Goal: Task Accomplishment & Management: Manage account settings

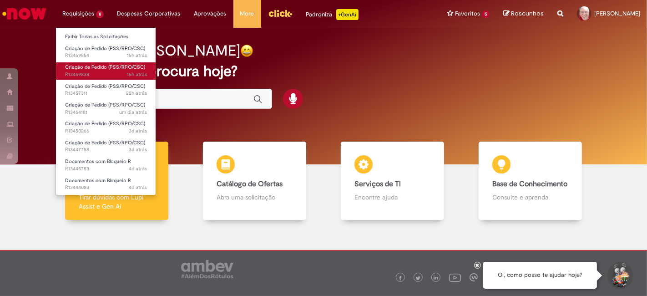
click at [92, 72] on span "15h atrás 15 horas atrás R13459838" at bounding box center [106, 74] width 82 height 7
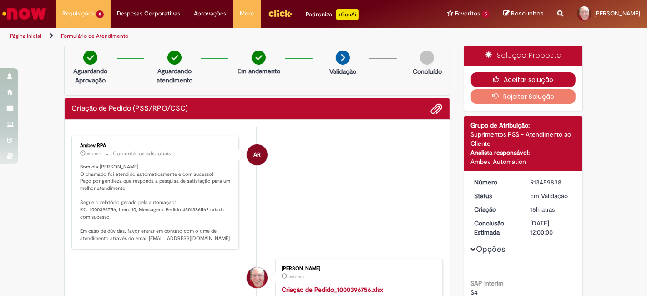
click at [530, 78] on button "Aceitar solução" at bounding box center [523, 79] width 105 height 15
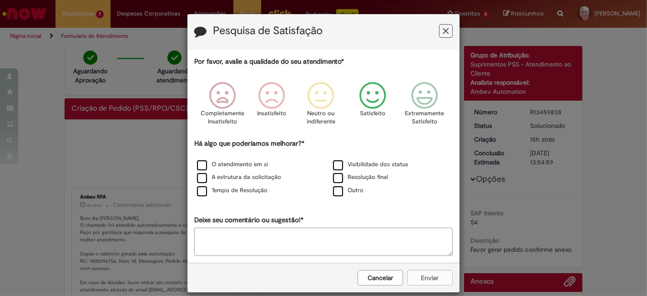
click at [374, 96] on icon "Feedback" at bounding box center [373, 95] width 34 height 27
click at [197, 163] on label "O atendimento em si" at bounding box center [232, 164] width 71 height 9
click at [432, 278] on button "Enviar" at bounding box center [430, 277] width 46 height 15
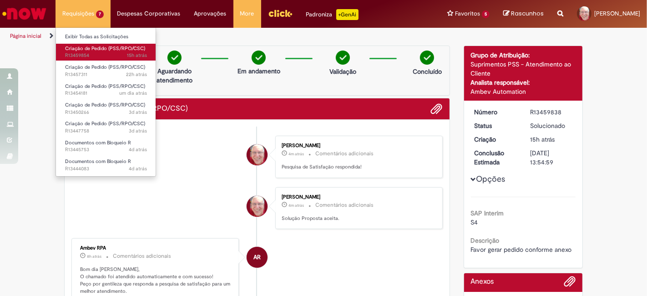
click at [92, 48] on span "Criação de Pedido (PSS/RPO/CSC)" at bounding box center [105, 48] width 80 height 7
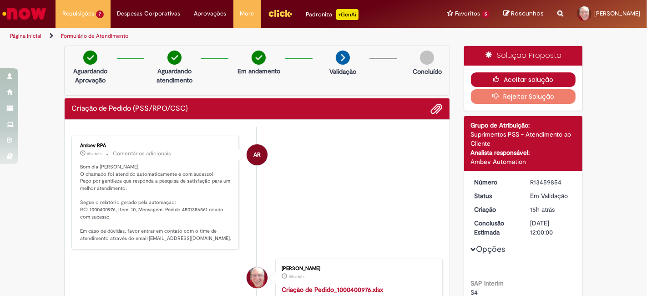
click at [530, 80] on button "Aceitar solução" at bounding box center [523, 79] width 105 height 15
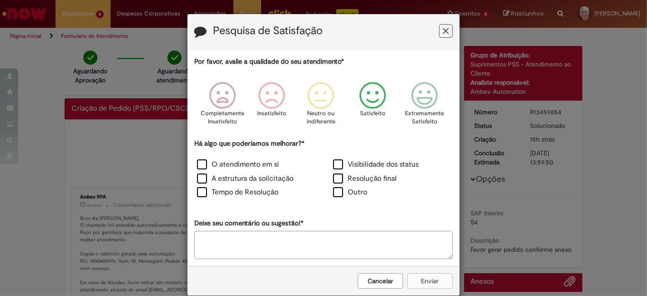
click at [374, 93] on icon "Feedback" at bounding box center [373, 95] width 34 height 27
click at [196, 158] on div "O atendimento em si" at bounding box center [256, 165] width 136 height 14
click at [201, 164] on label "O atendimento em si" at bounding box center [238, 164] width 82 height 10
click at [434, 278] on button "Enviar" at bounding box center [430, 280] width 46 height 15
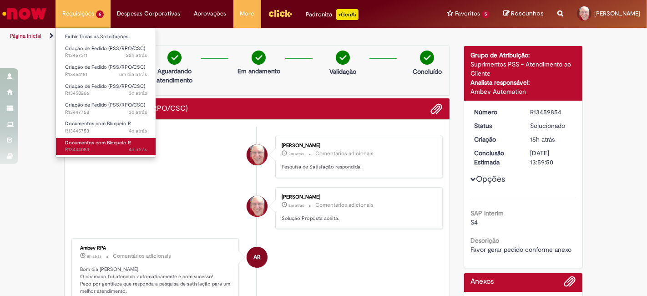
click at [90, 150] on span "4d atrás 4 dias atrás R13444083" at bounding box center [106, 149] width 82 height 7
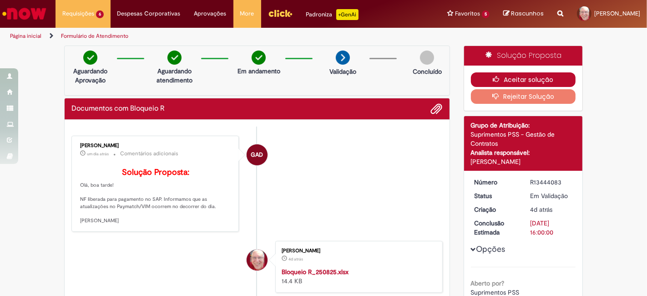
click at [521, 76] on button "Aceitar solução" at bounding box center [523, 79] width 105 height 15
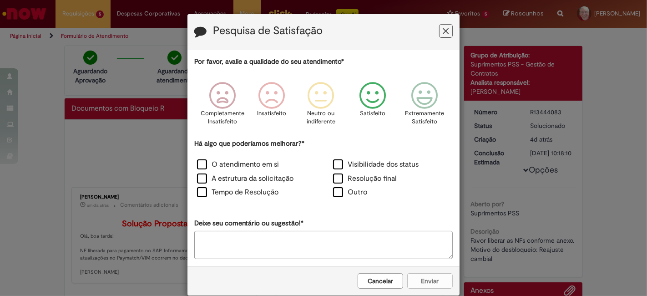
click at [371, 102] on icon "Feedback" at bounding box center [373, 95] width 34 height 27
click at [209, 160] on label "O atendimento em si" at bounding box center [238, 164] width 82 height 10
click at [431, 275] on button "Enviar" at bounding box center [430, 280] width 46 height 15
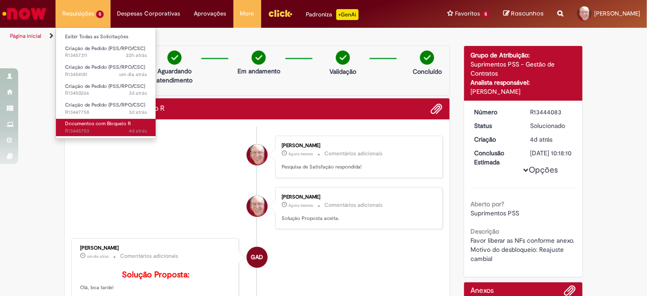
click at [88, 128] on span "4d atrás 4 dias atrás R13445753" at bounding box center [106, 130] width 82 height 7
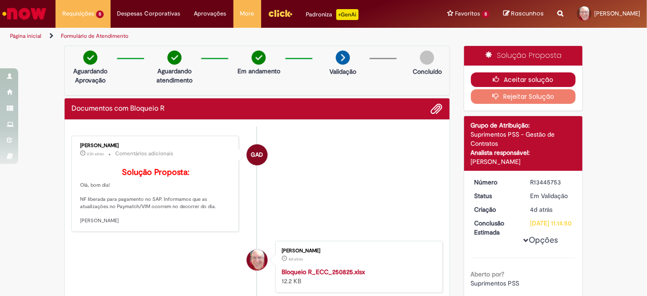
click at [532, 81] on button "Aceitar solução" at bounding box center [523, 79] width 105 height 15
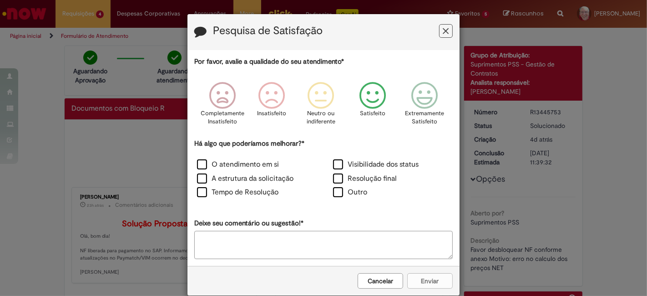
click at [364, 103] on icon "Feedback" at bounding box center [373, 95] width 34 height 27
click at [229, 165] on label "O atendimento em si" at bounding box center [238, 164] width 82 height 10
click at [427, 280] on button "Enviar" at bounding box center [430, 280] width 46 height 15
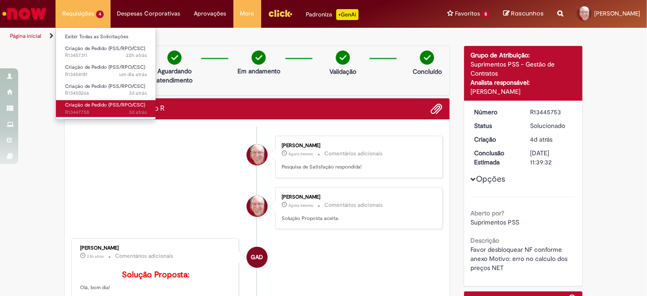
click at [80, 114] on span "3d atrás 3 dias atrás R13447758" at bounding box center [106, 112] width 82 height 7
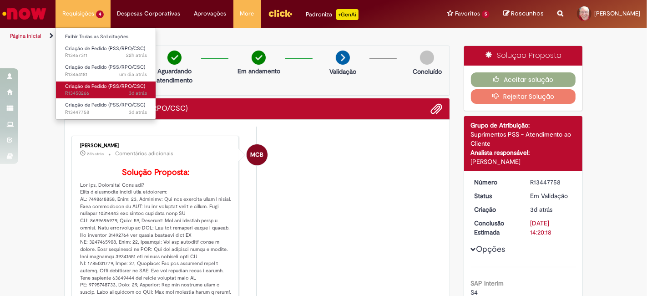
click at [79, 88] on span "Criação de Pedido (PSS/RPO/CSC)" at bounding box center [105, 86] width 80 height 7
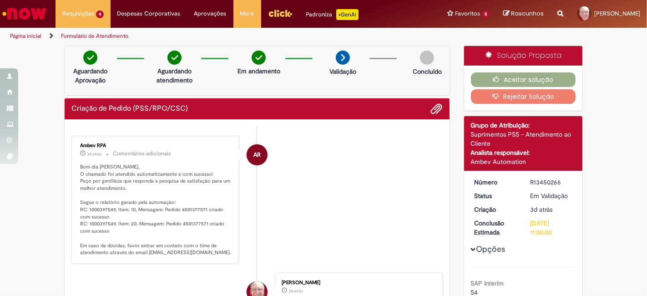
click at [97, 207] on p "Bom dia [PERSON_NAME], O chamado foi atendido automaticamente e com sucesso! Pe…" at bounding box center [156, 209] width 152 height 93
copy p "1000397549"
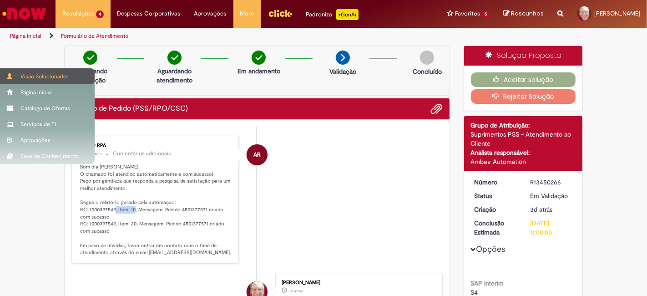
click at [36, 75] on div "Visão Solucionador" at bounding box center [47, 76] width 95 height 16
